Goal: Use online tool/utility: Use online tool/utility

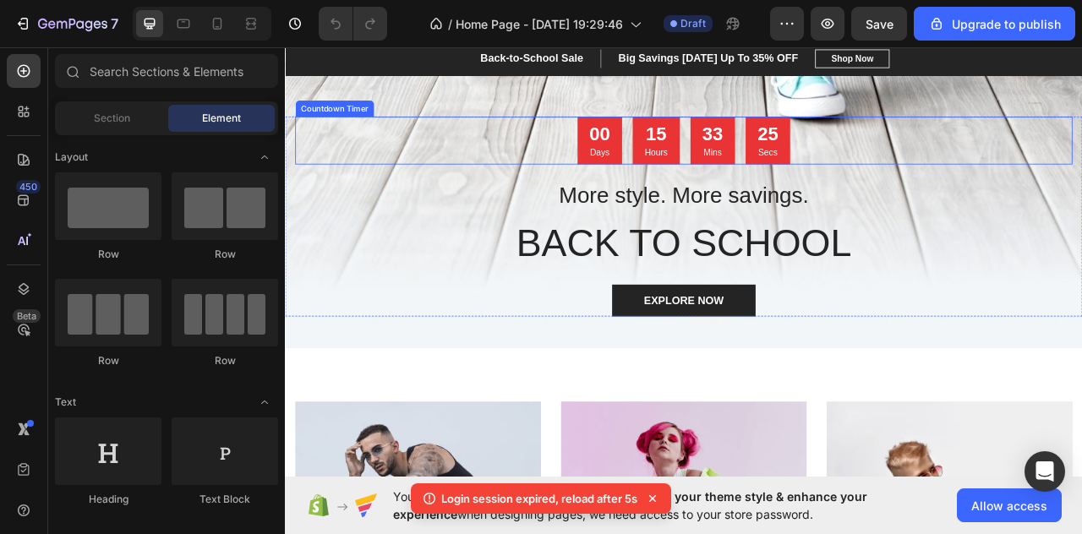
scroll to position [281, 0]
